Goal: Transaction & Acquisition: Purchase product/service

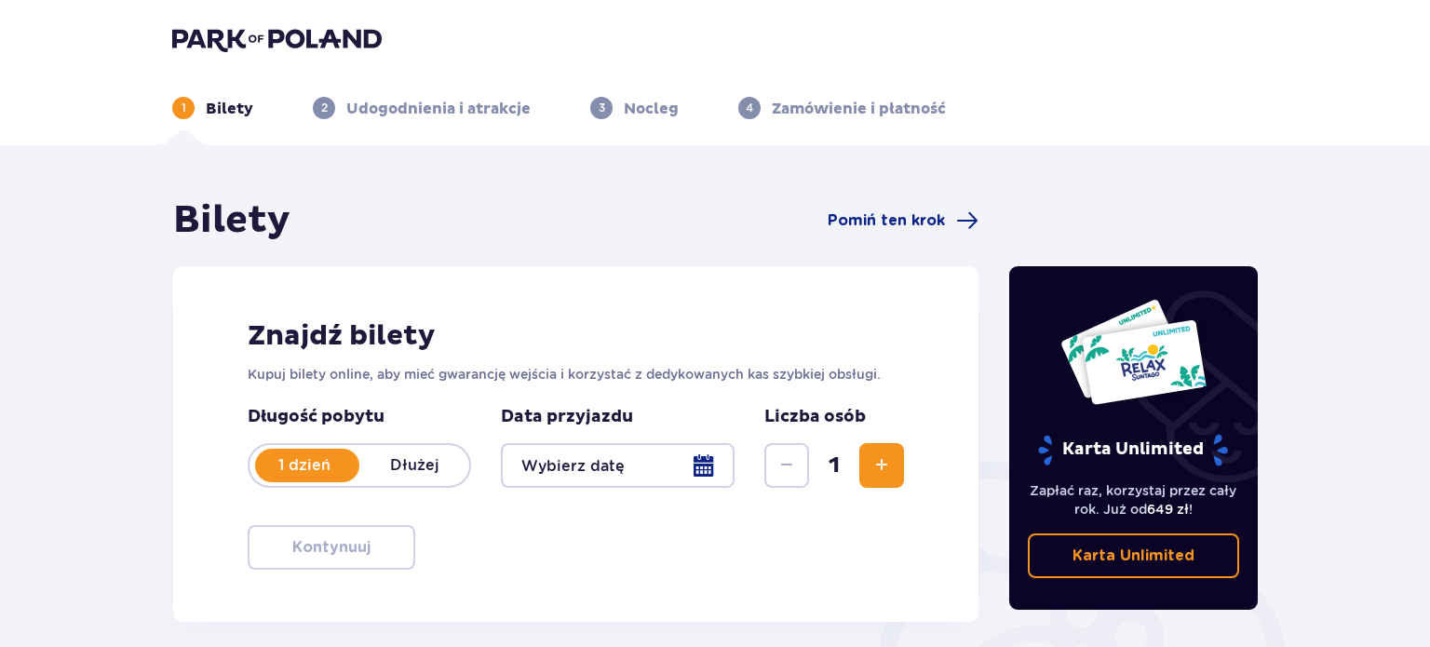
type input "[DATE]"
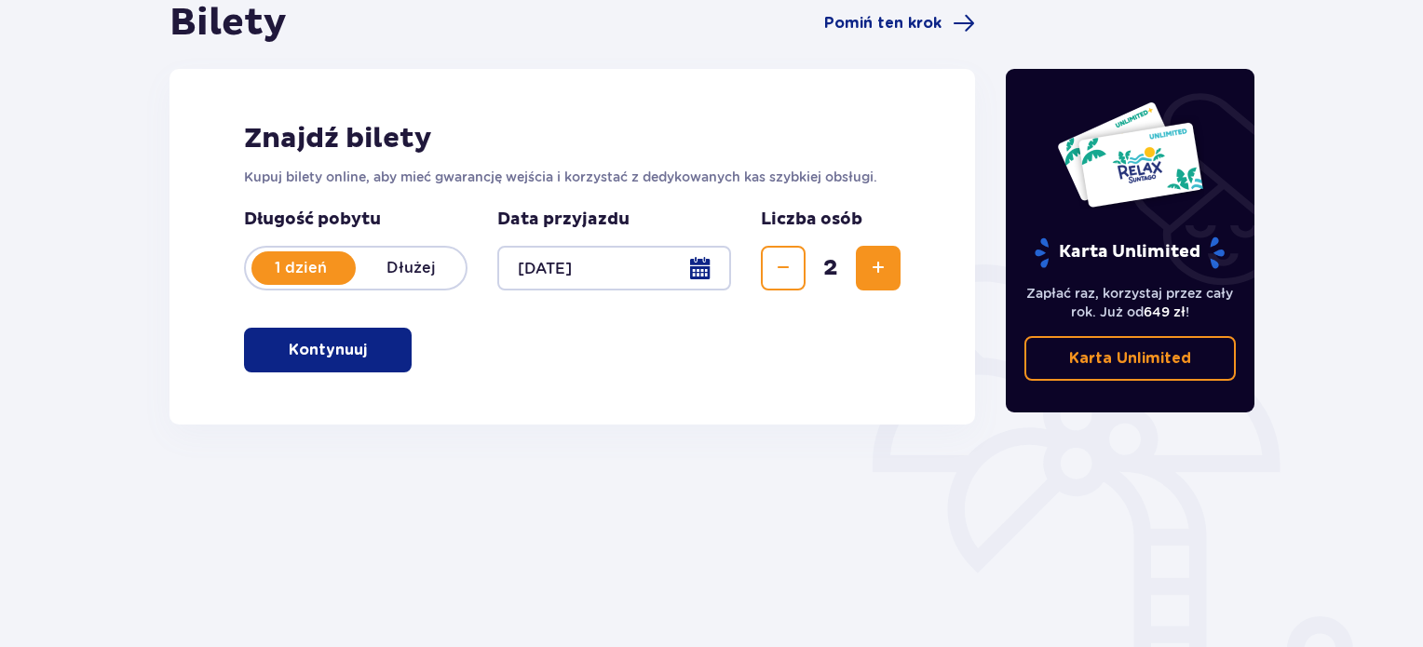
scroll to position [279, 0]
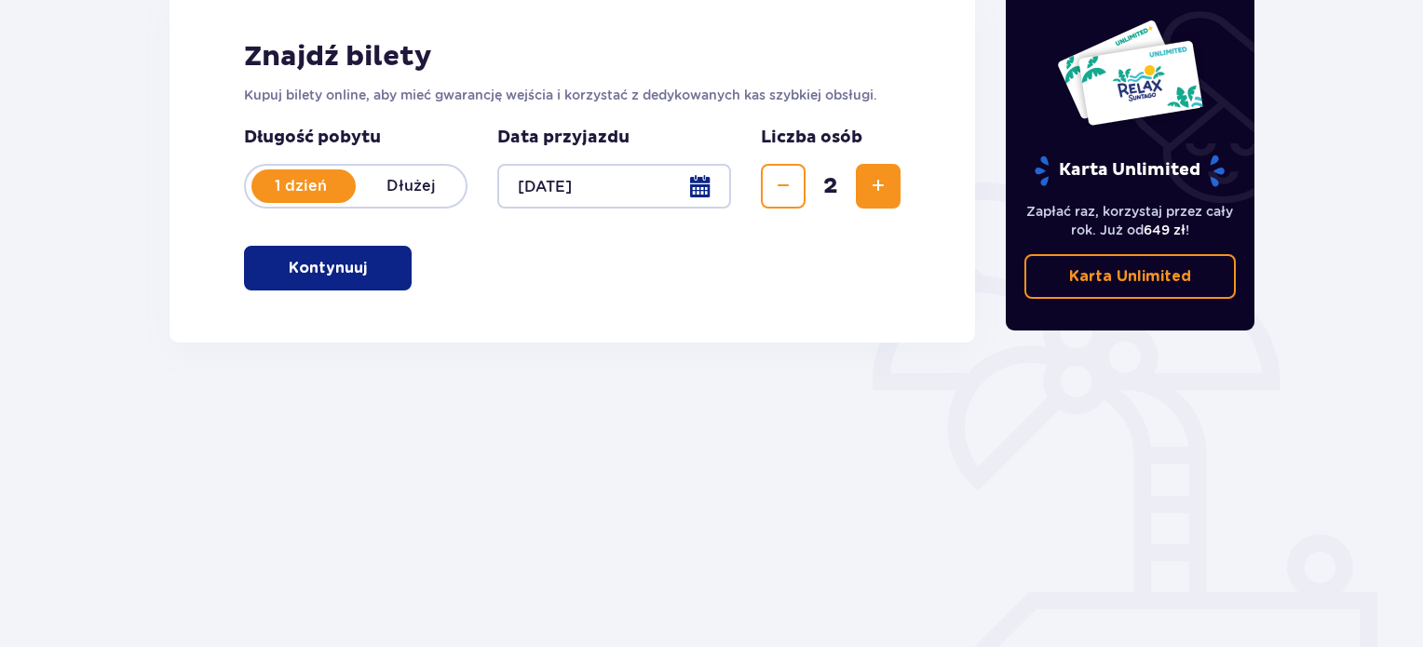
click at [367, 271] on span "button" at bounding box center [370, 268] width 22 height 22
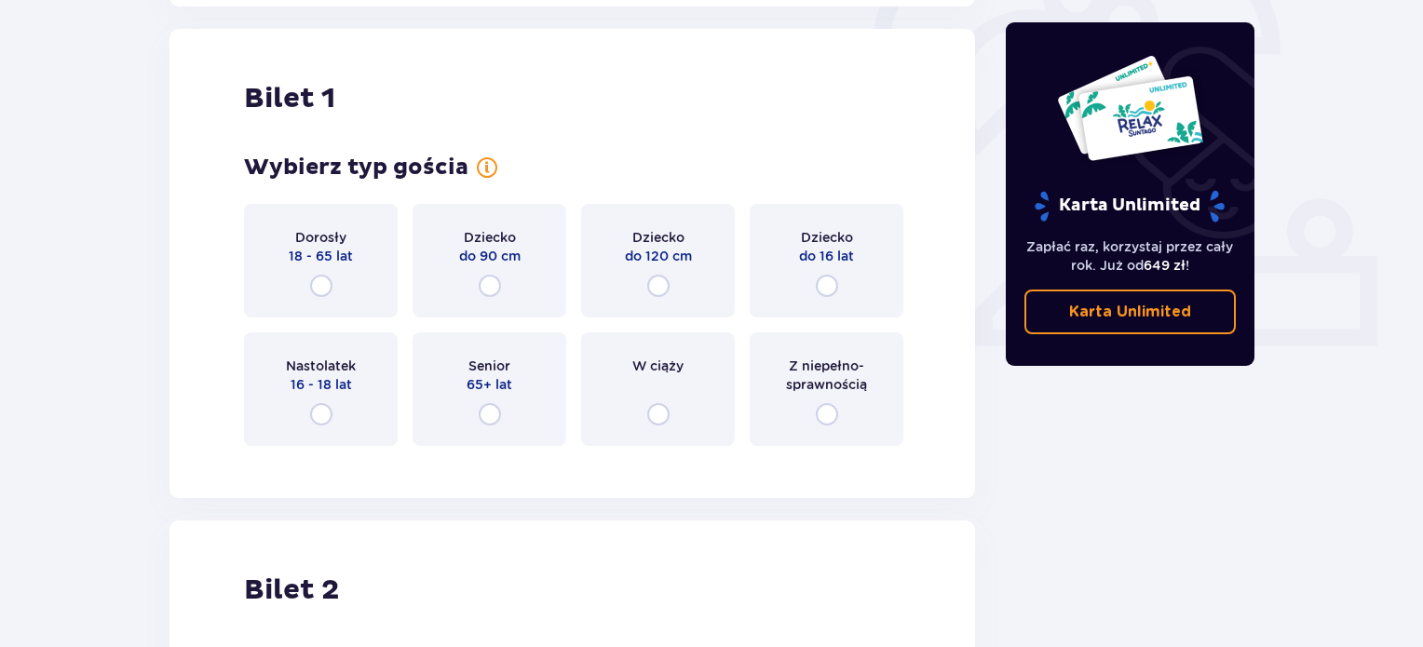
scroll to position [622, 0]
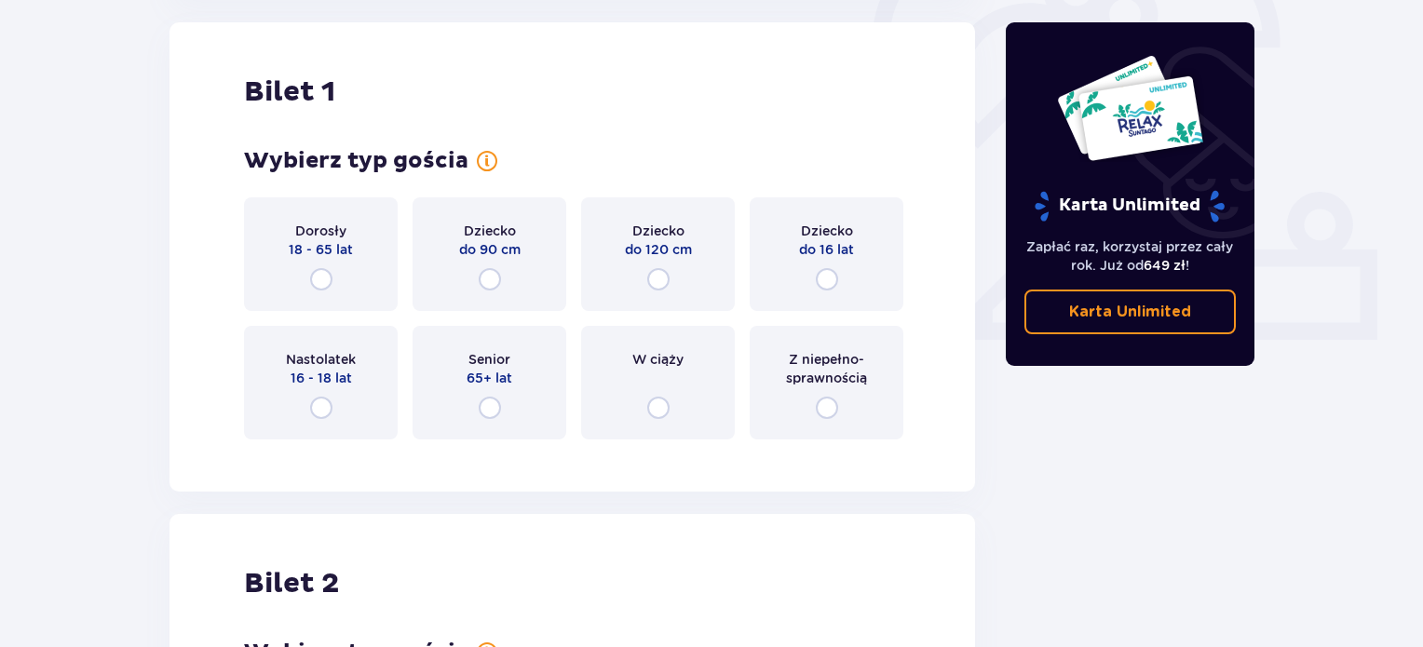
click at [331, 287] on div "Dorosły 18 - 65 lat" at bounding box center [321, 254] width 154 height 114
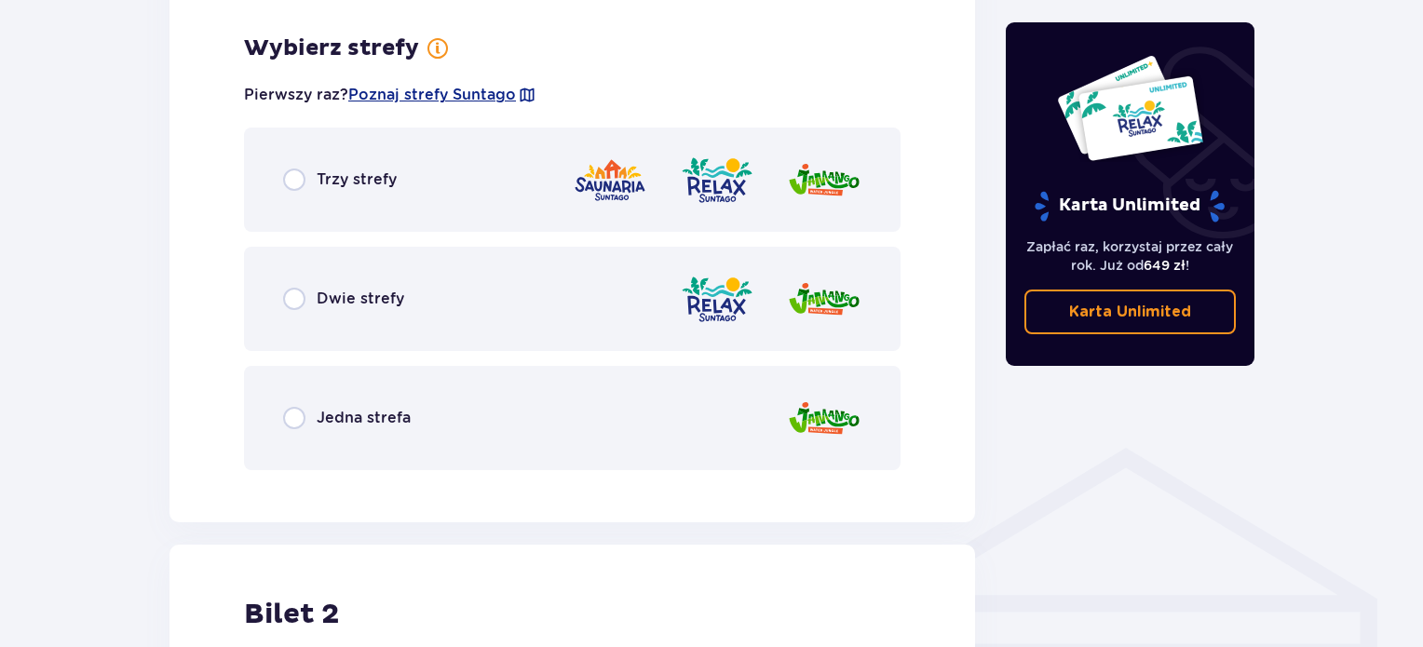
scroll to position [1076, 0]
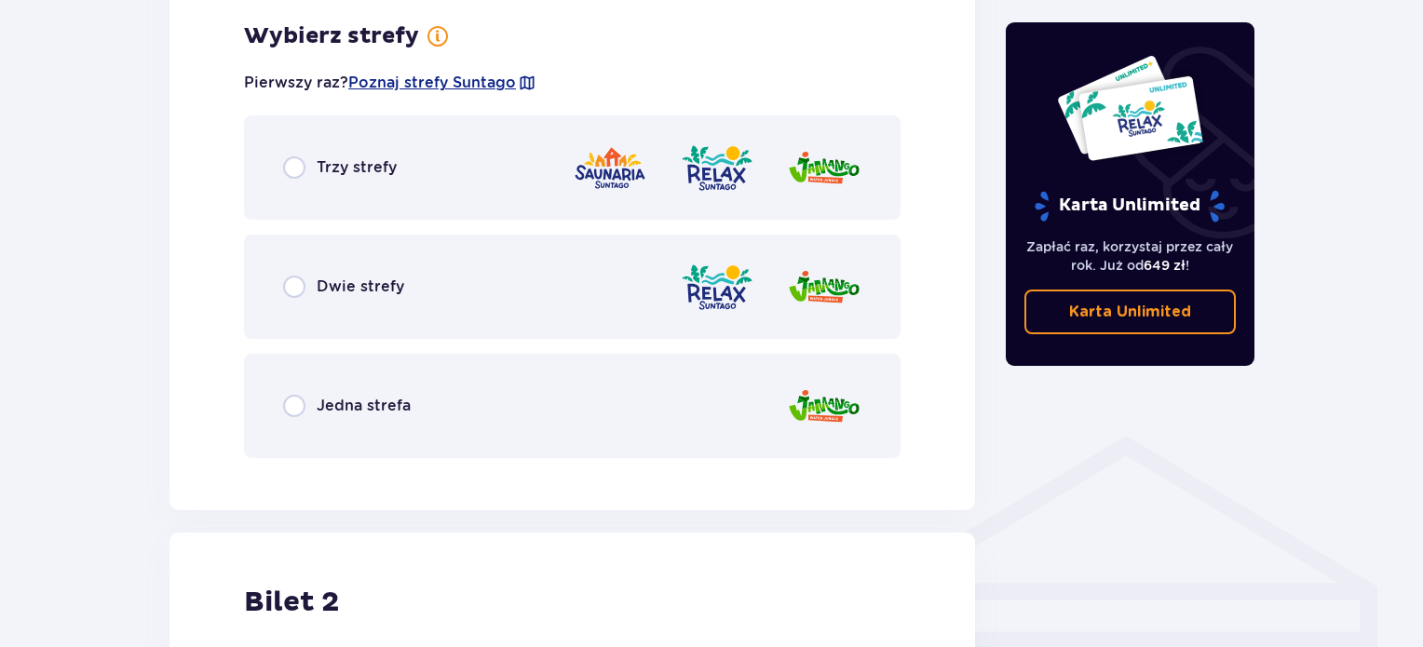
click at [342, 286] on span "Dwie strefy" at bounding box center [361, 287] width 88 height 20
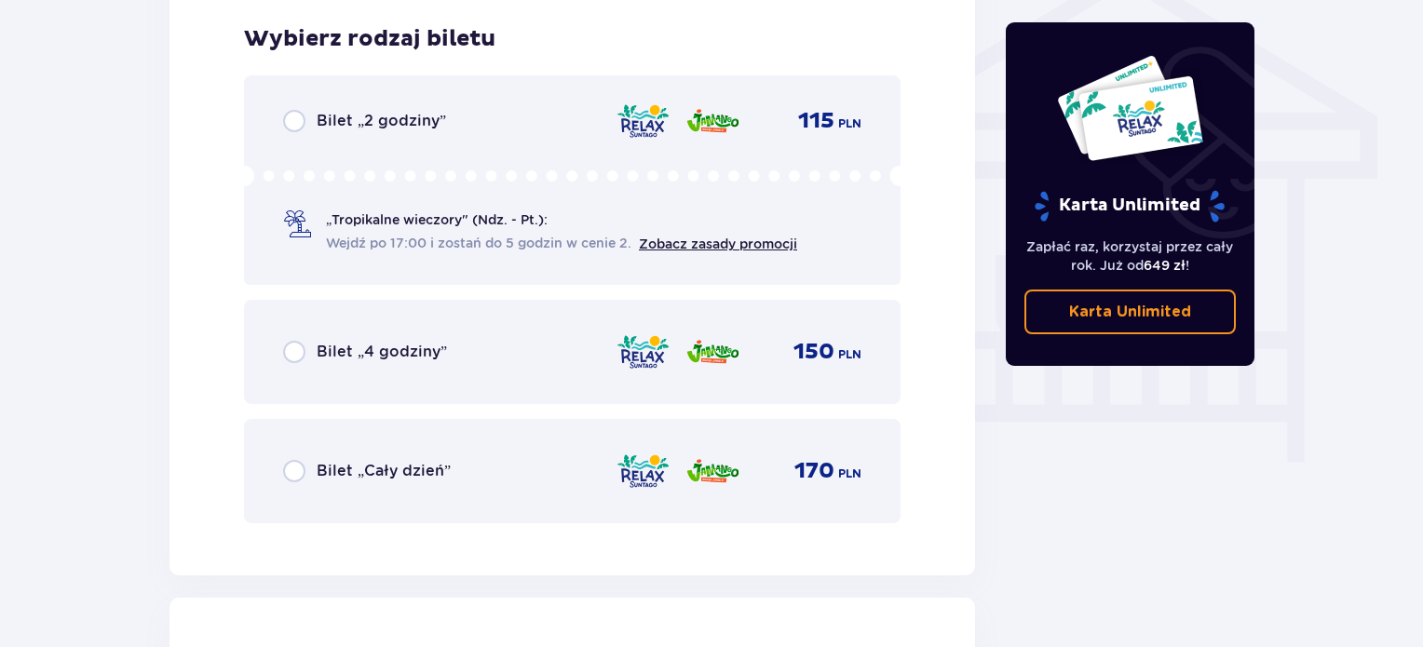
scroll to position [1549, 0]
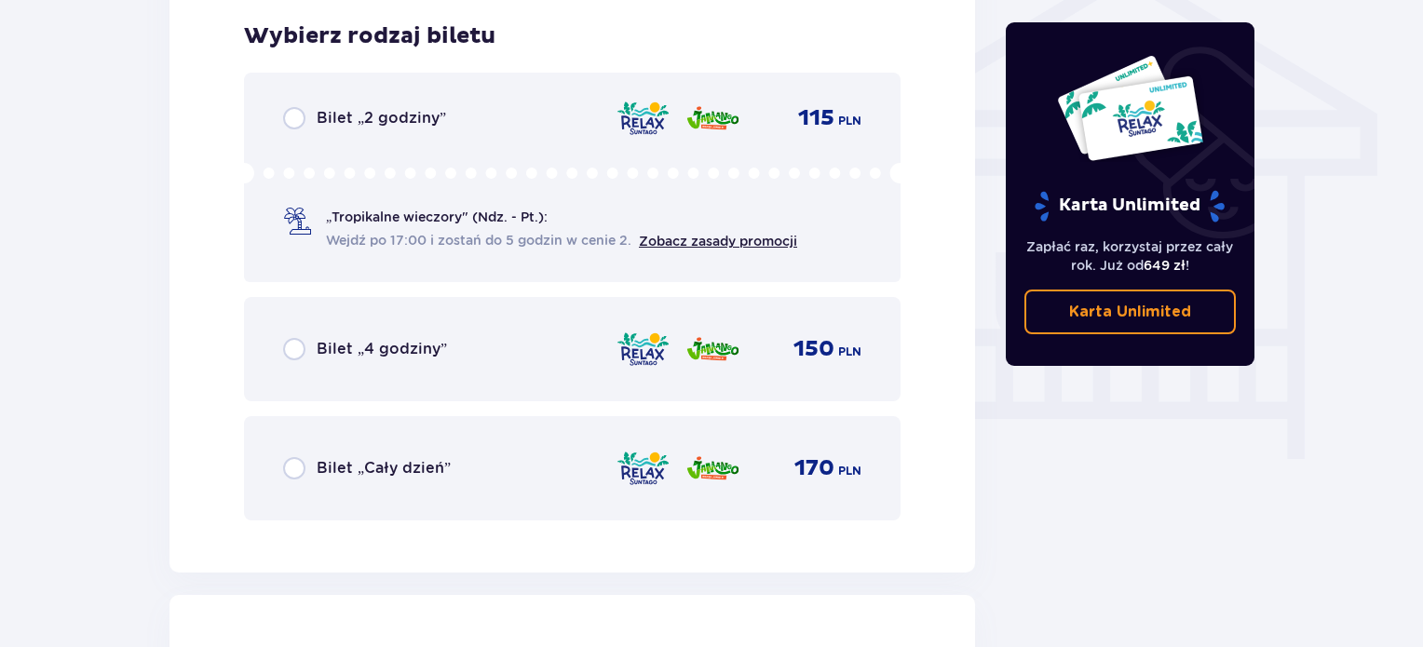
click at [402, 465] on span "Bilet „Cały dzień”" at bounding box center [384, 468] width 134 height 20
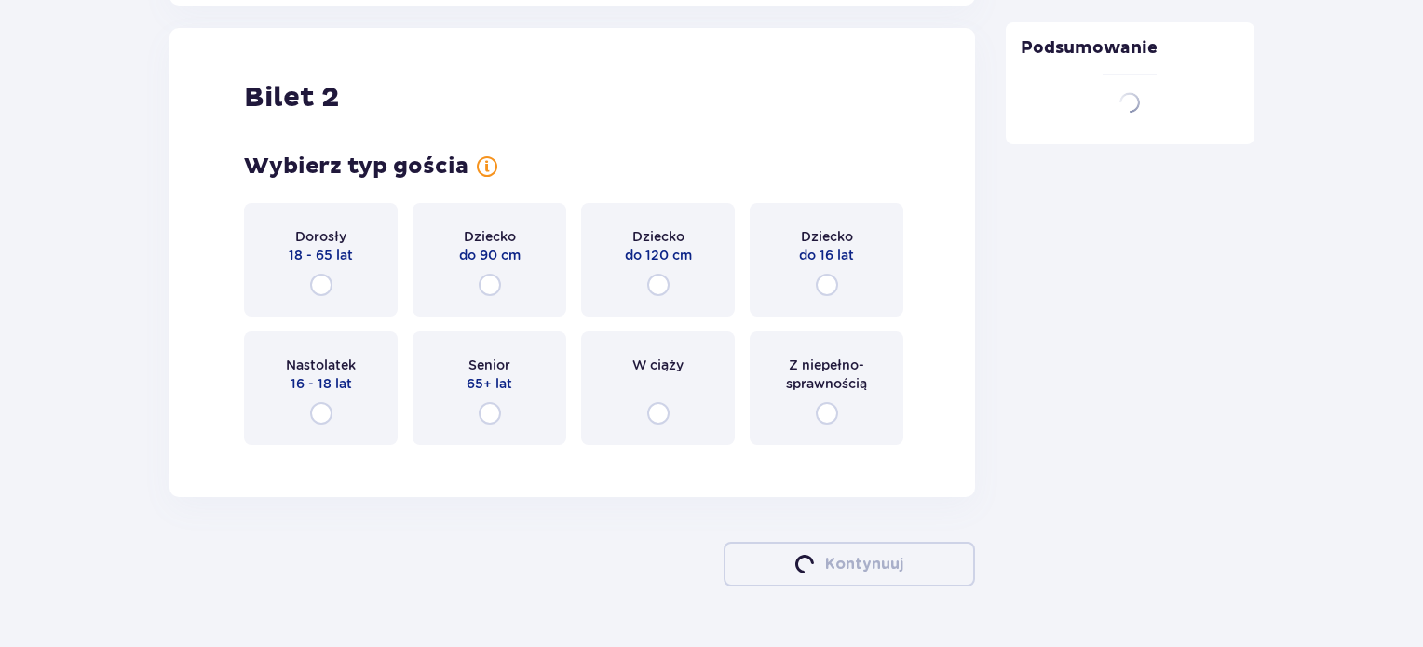
scroll to position [2121, 0]
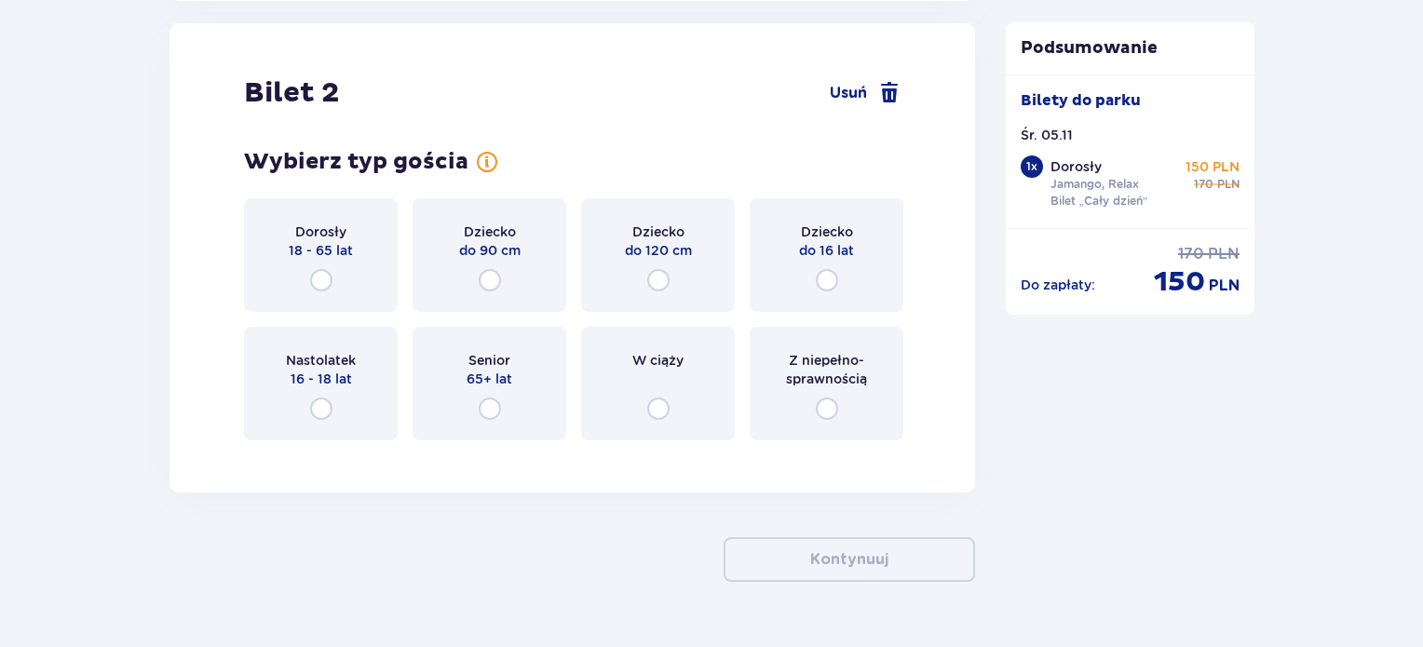
click at [336, 269] on div "Dorosły 18 - 65 lat" at bounding box center [321, 255] width 154 height 114
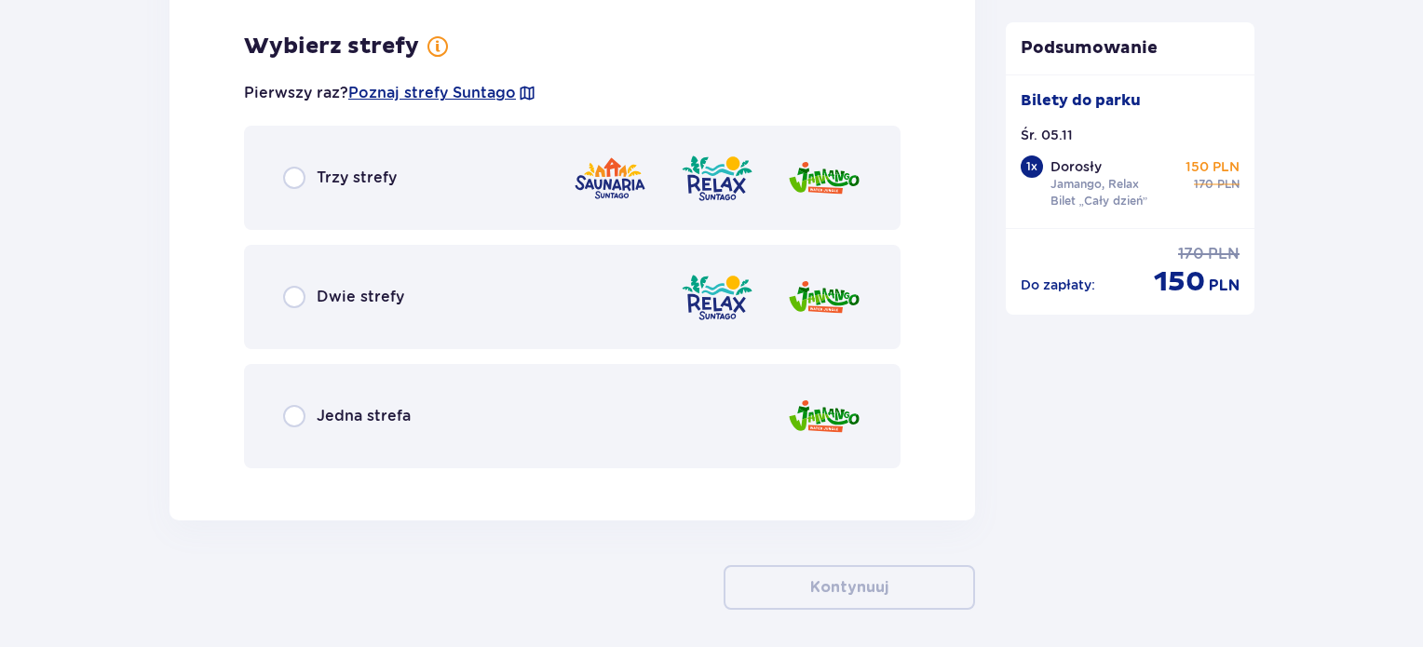
scroll to position [2575, 0]
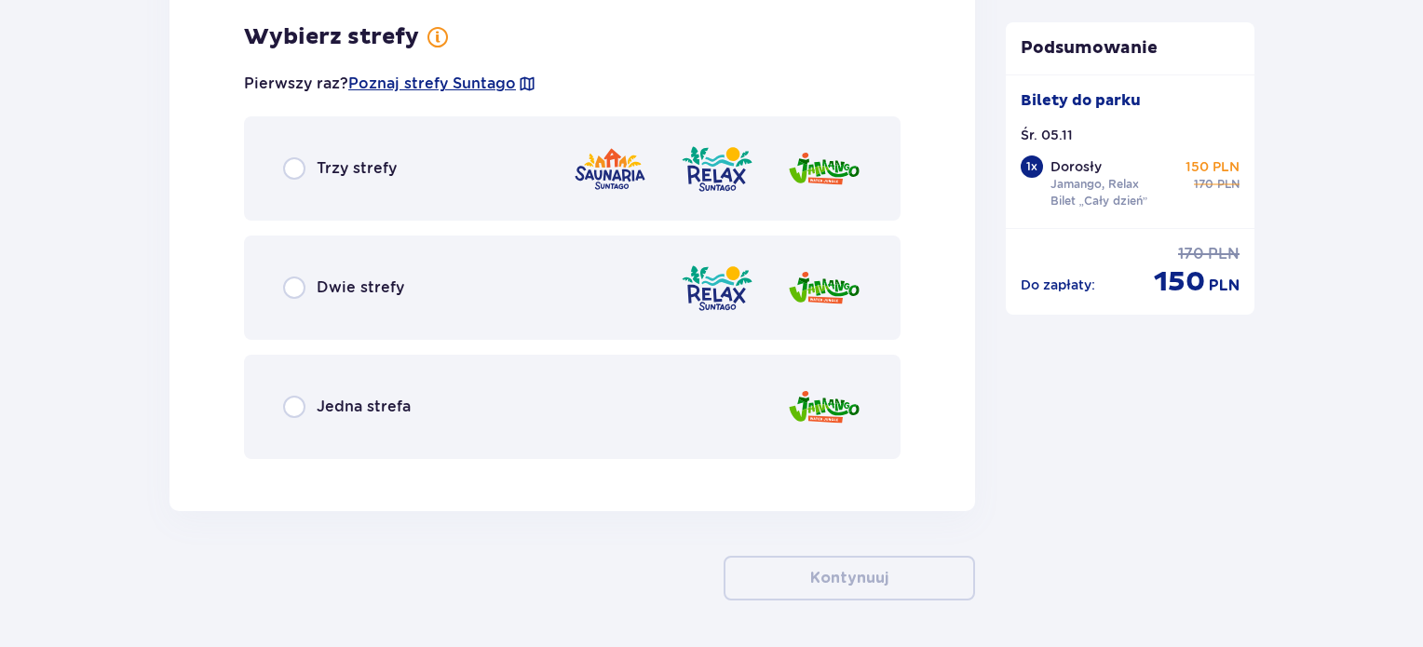
click at [360, 281] on span "Dwie strefy" at bounding box center [361, 287] width 88 height 20
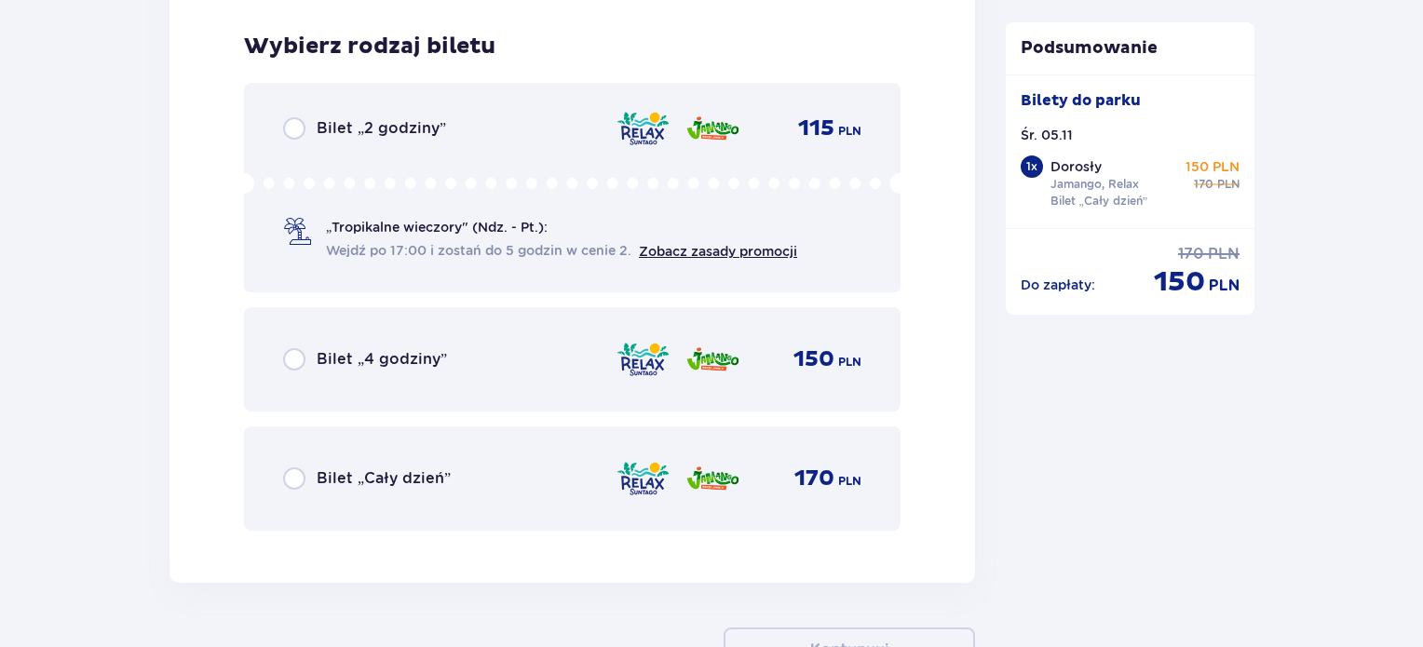
scroll to position [3048, 0]
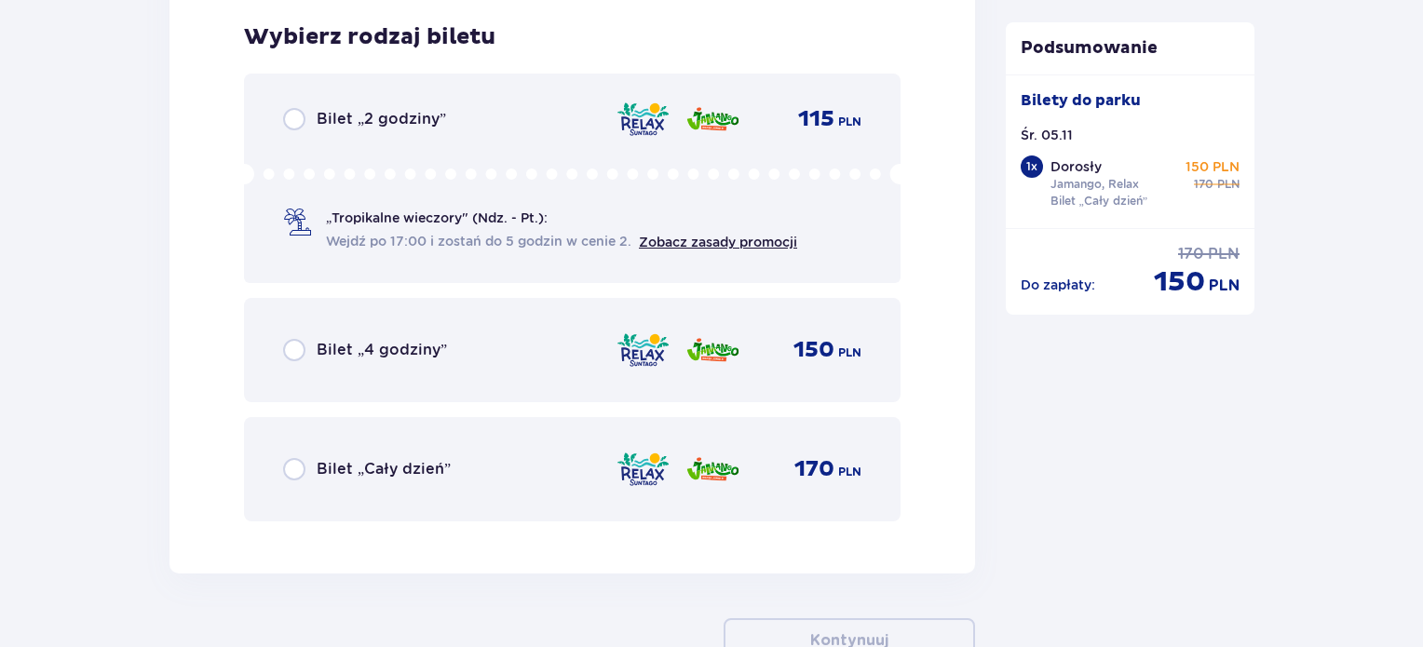
click at [397, 471] on span "Bilet „Cały dzień”" at bounding box center [384, 469] width 134 height 20
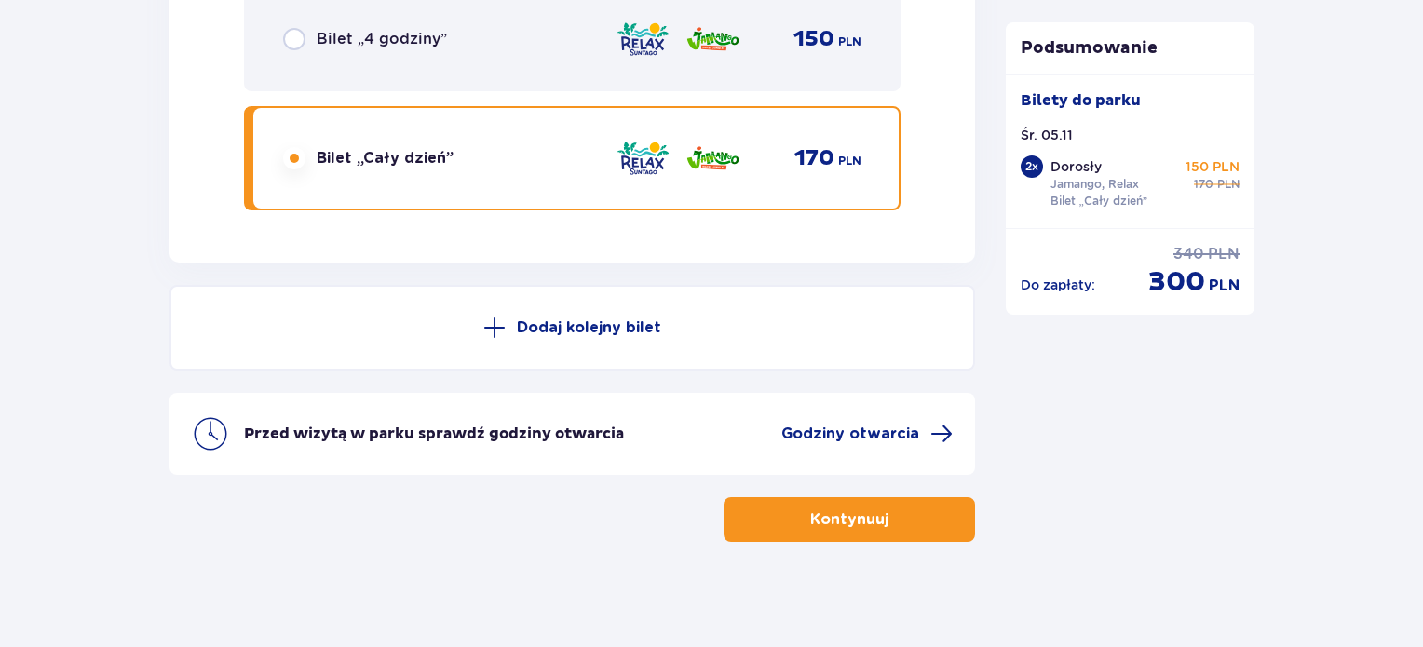
scroll to position [3363, 0]
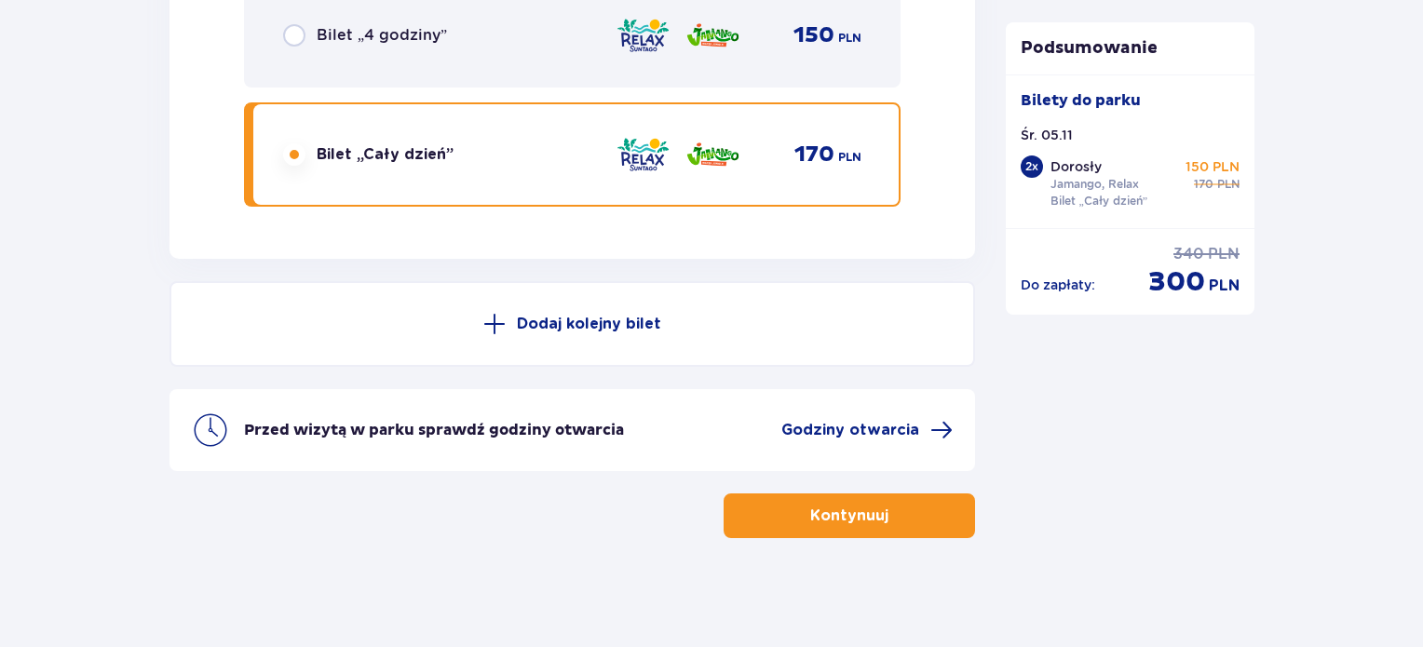
click at [881, 506] on span "button" at bounding box center [892, 516] width 22 height 22
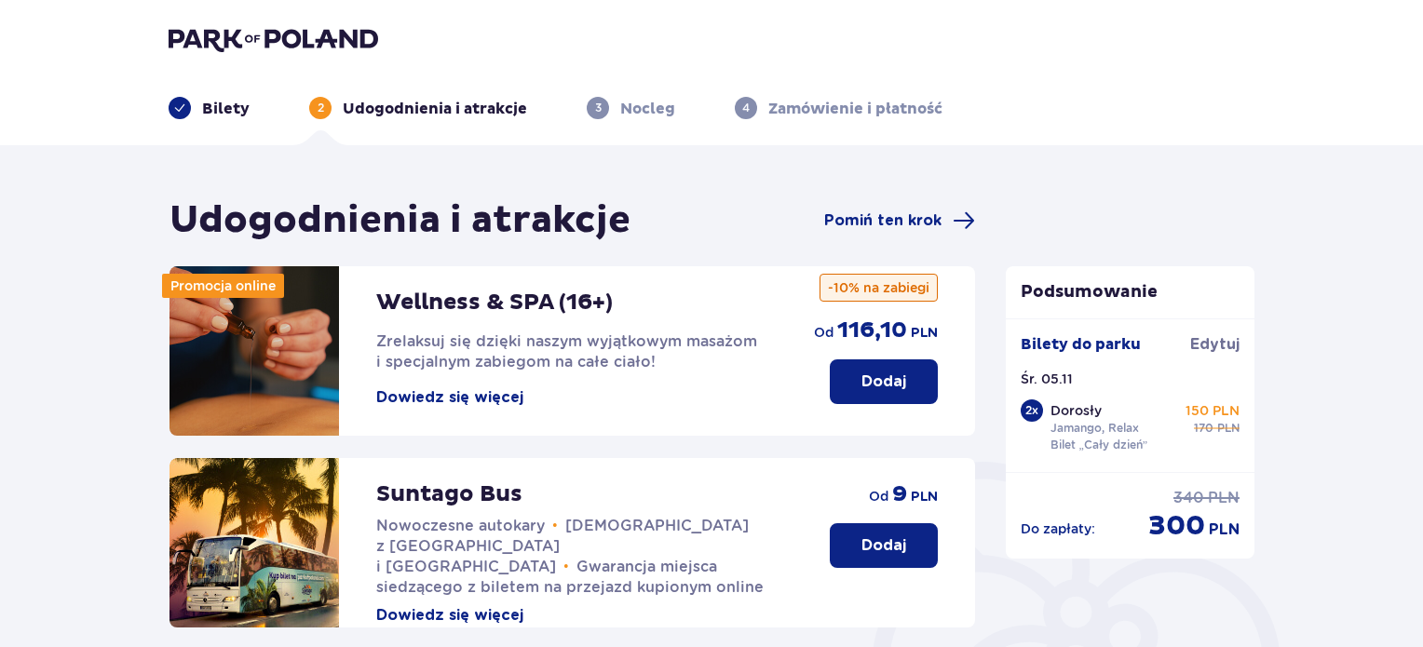
scroll to position [93, 0]
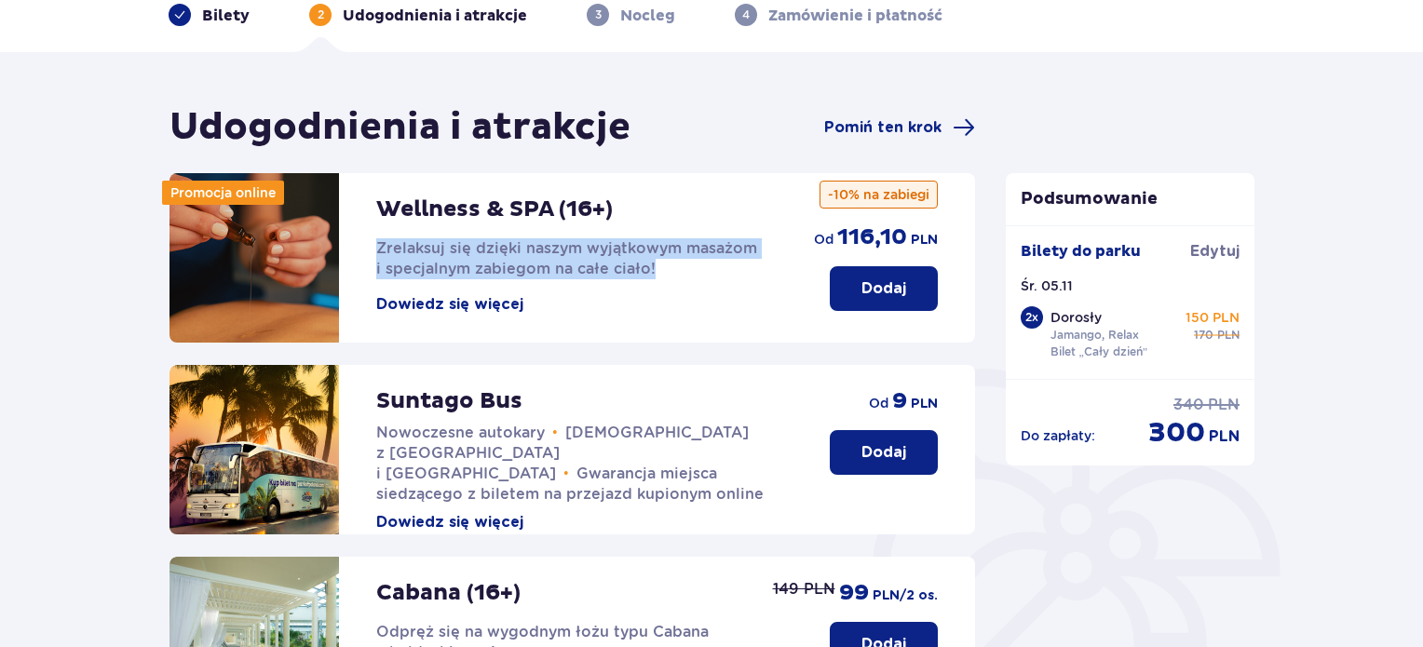
drag, startPoint x: 650, startPoint y: 269, endPoint x: 362, endPoint y: 239, distance: 289.2
click at [362, 239] on div "Wellness & SPA (16+) Zrelaksuj się dzięki naszym wyjątkowym masażom i specjalny…" at bounding box center [472, 257] width 607 height 169
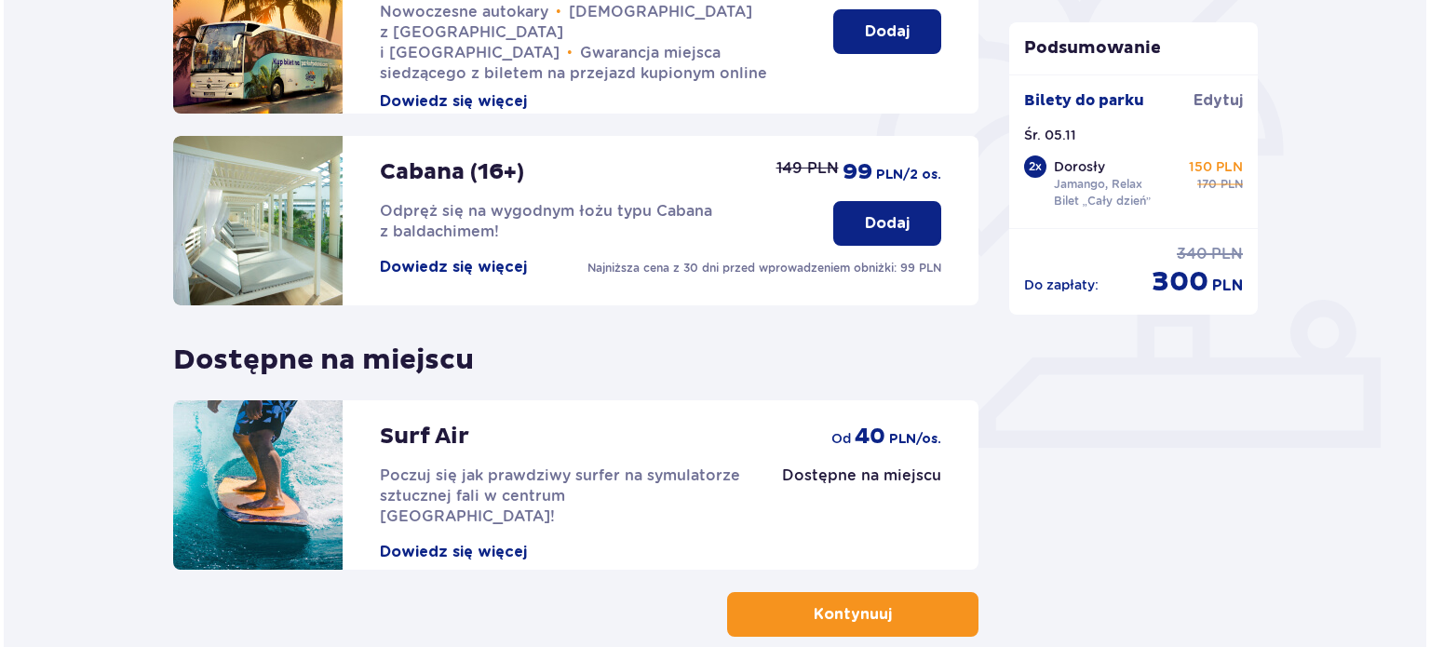
scroll to position [559, 0]
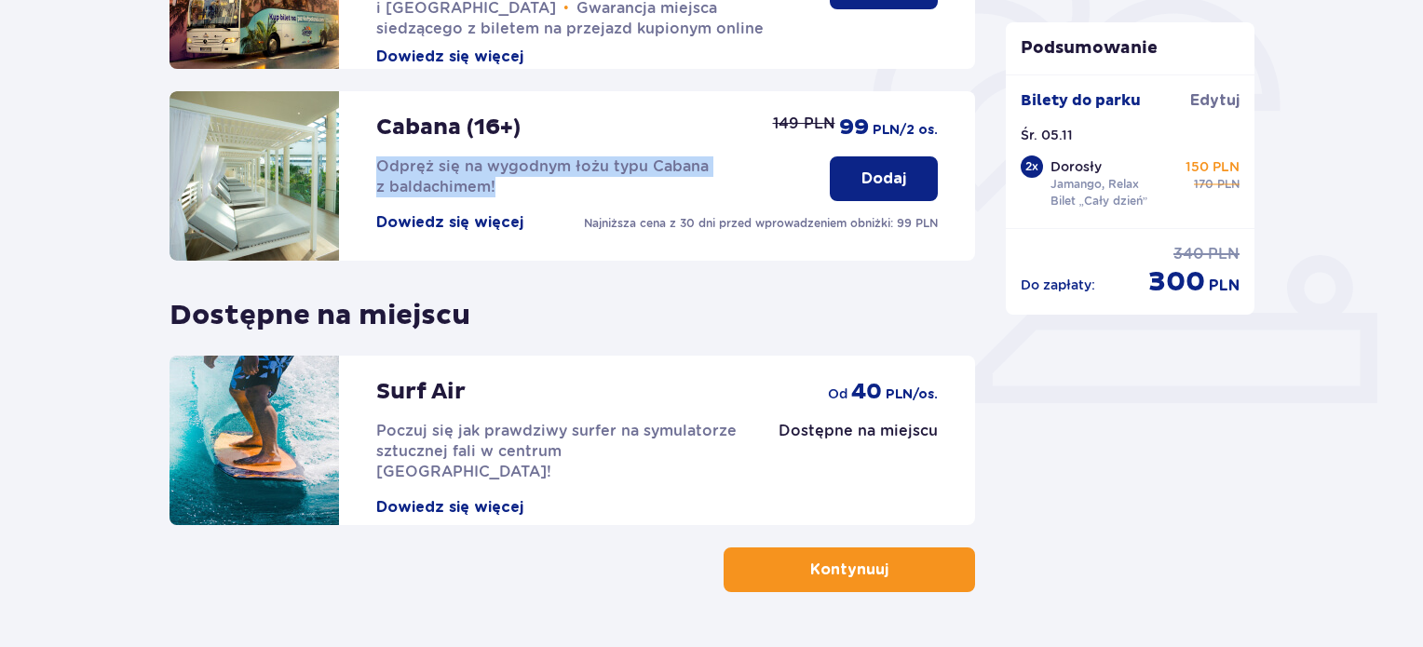
drag, startPoint x: 509, startPoint y: 190, endPoint x: 376, endPoint y: 166, distance: 135.3
click at [376, 166] on p "Odpręż się na wygodnym łożu typu Cabana z baldachimem!" at bounding box center [584, 176] width 416 height 41
click at [450, 217] on button "Dowiedz się więcej" at bounding box center [449, 222] width 147 height 20
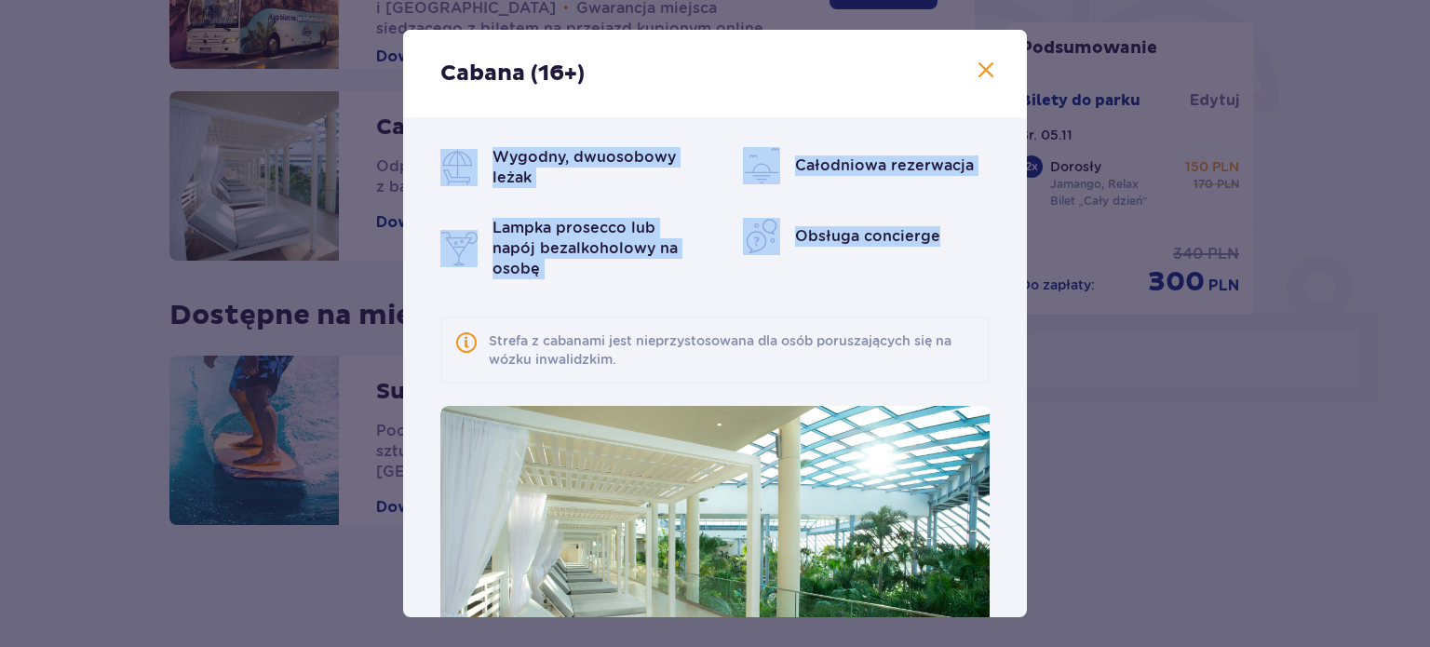
drag, startPoint x: 939, startPoint y: 234, endPoint x: 463, endPoint y: 163, distance: 481.0
click at [463, 163] on div "Wygodny, dwuosobowy leżak Całodniowa rezerwacja Lampka prosecco lub napój bezal…" at bounding box center [714, 213] width 549 height 132
click at [733, 208] on div "Wygodny, dwuosobowy leżak Całodniowa rezerwacja Lampka prosecco lub napój bezal…" at bounding box center [714, 213] width 549 height 132
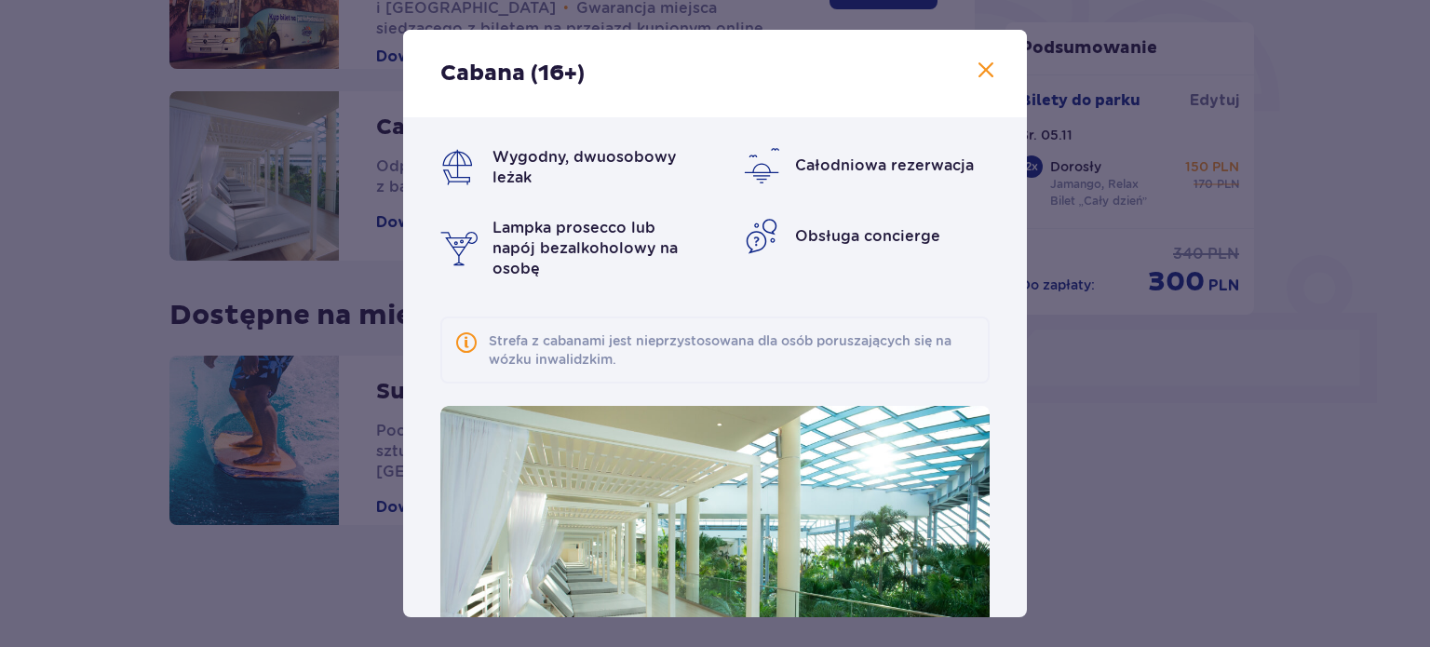
click at [975, 69] on span at bounding box center [986, 71] width 22 height 22
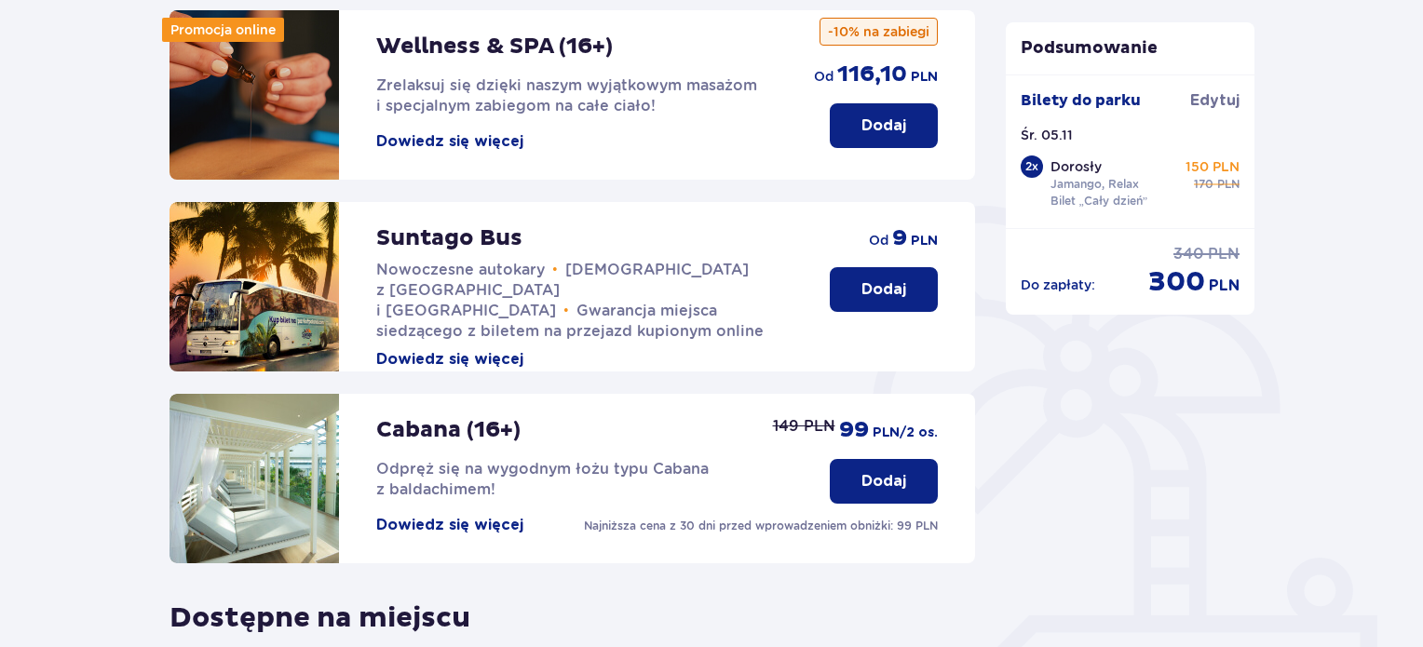
scroll to position [253, 0]
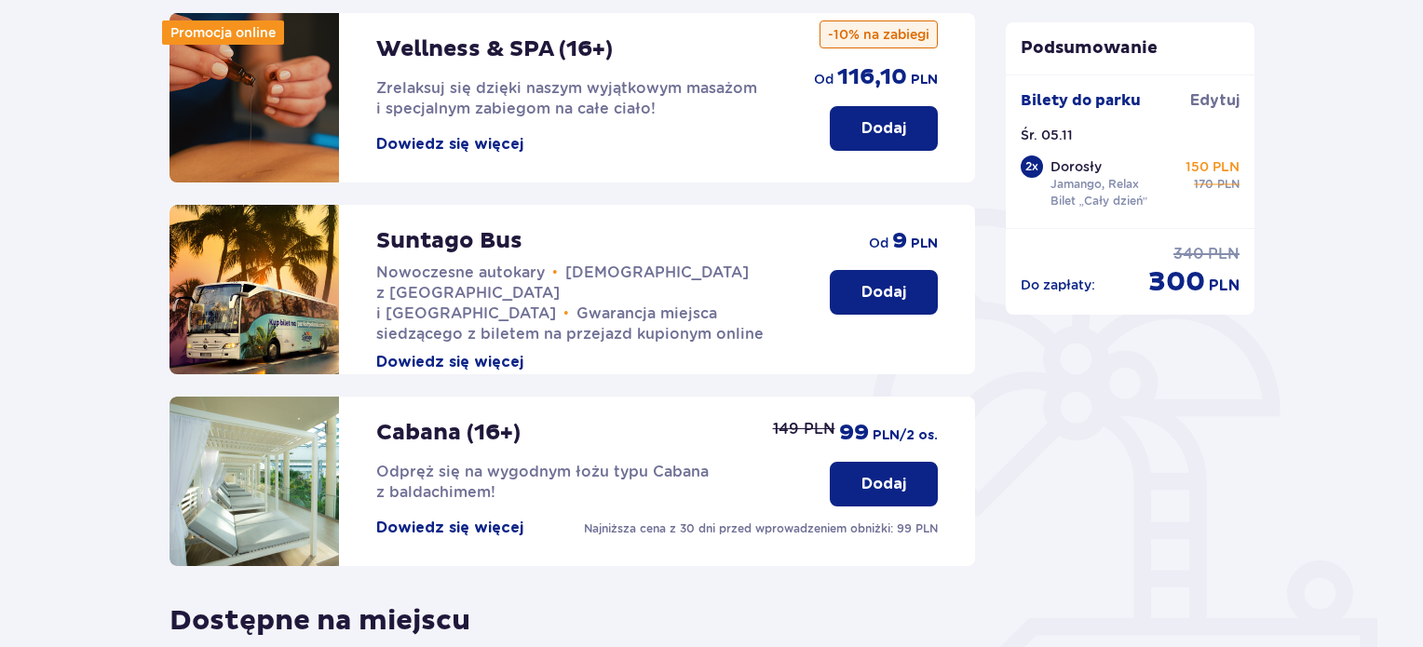
click at [881, 488] on p "Dodaj" at bounding box center [883, 484] width 45 height 20
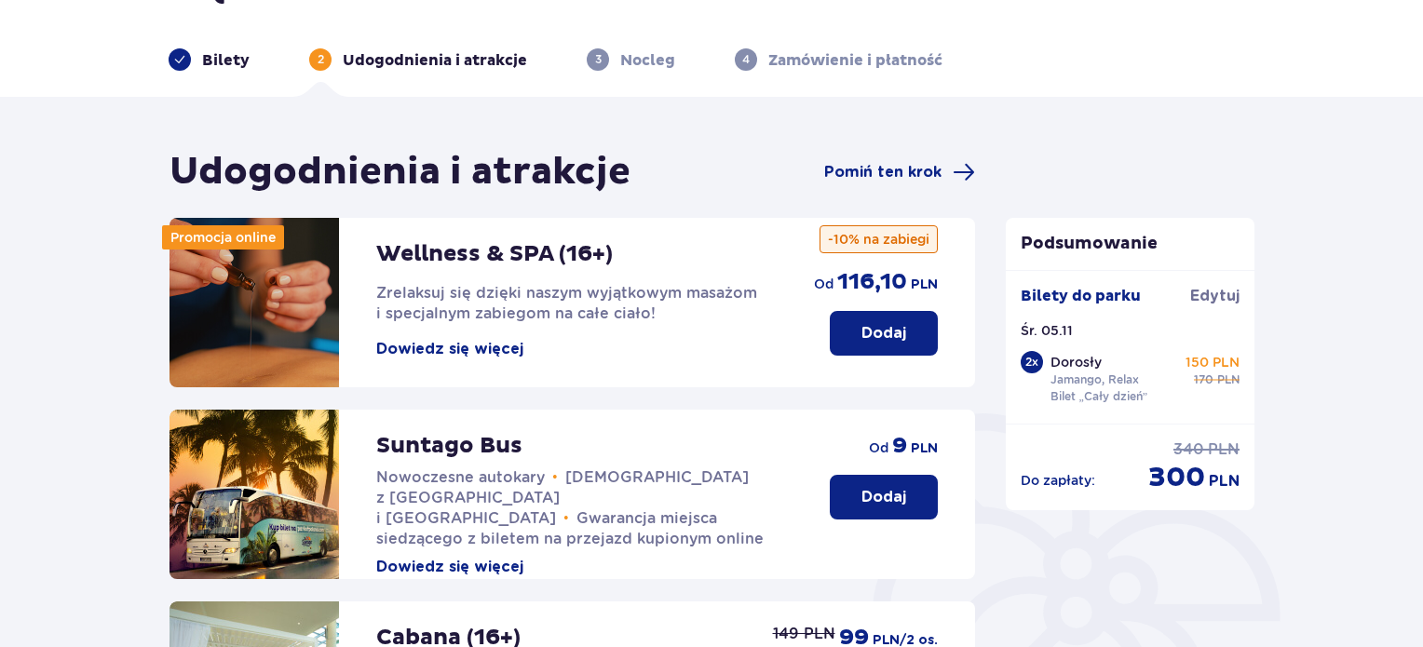
scroll to position [93, 0]
